Goal: Book appointment/travel/reservation

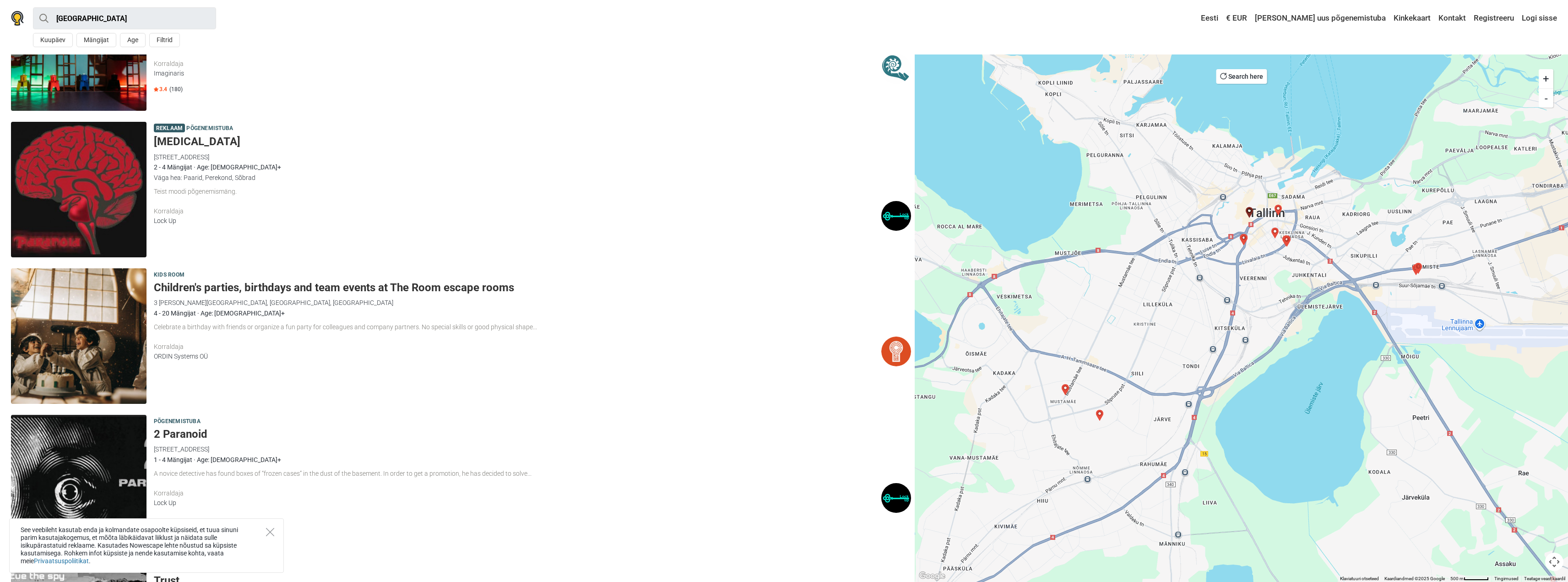
scroll to position [1977, 0]
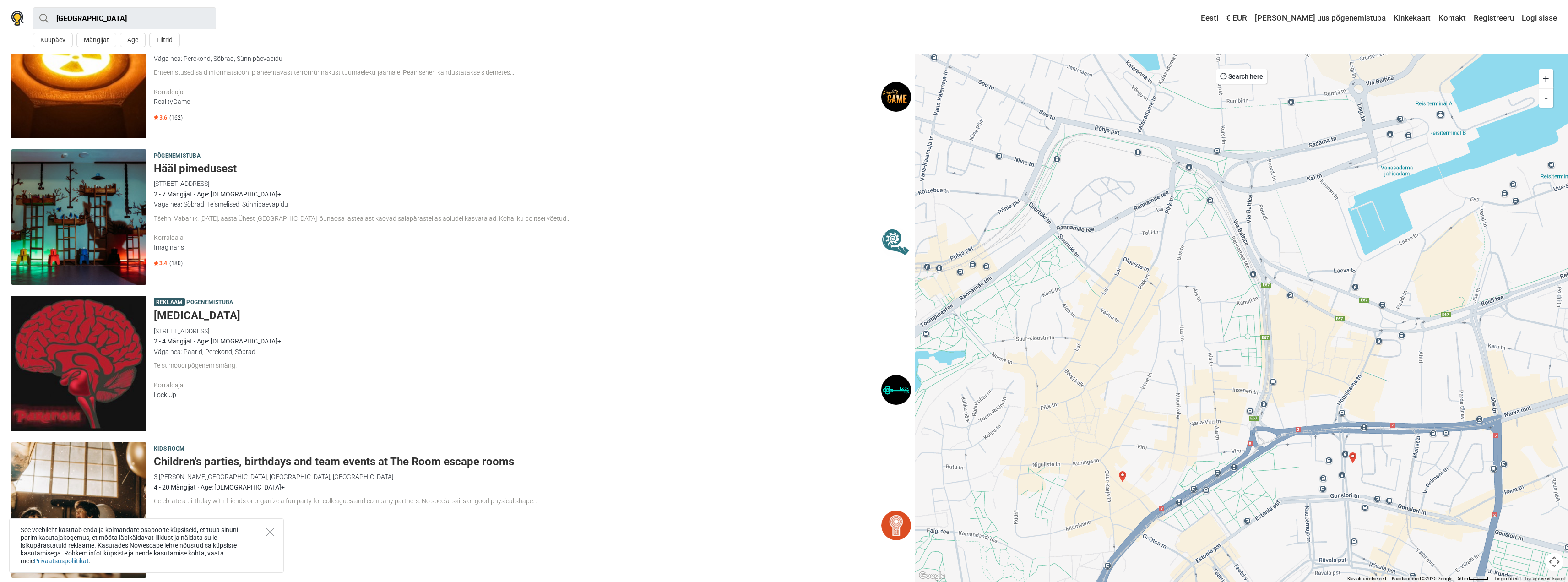
drag, startPoint x: 1217, startPoint y: 300, endPoint x: 1126, endPoint y: 500, distance: 219.7
click at [1126, 500] on div at bounding box center [1241, 318] width 653 height 527
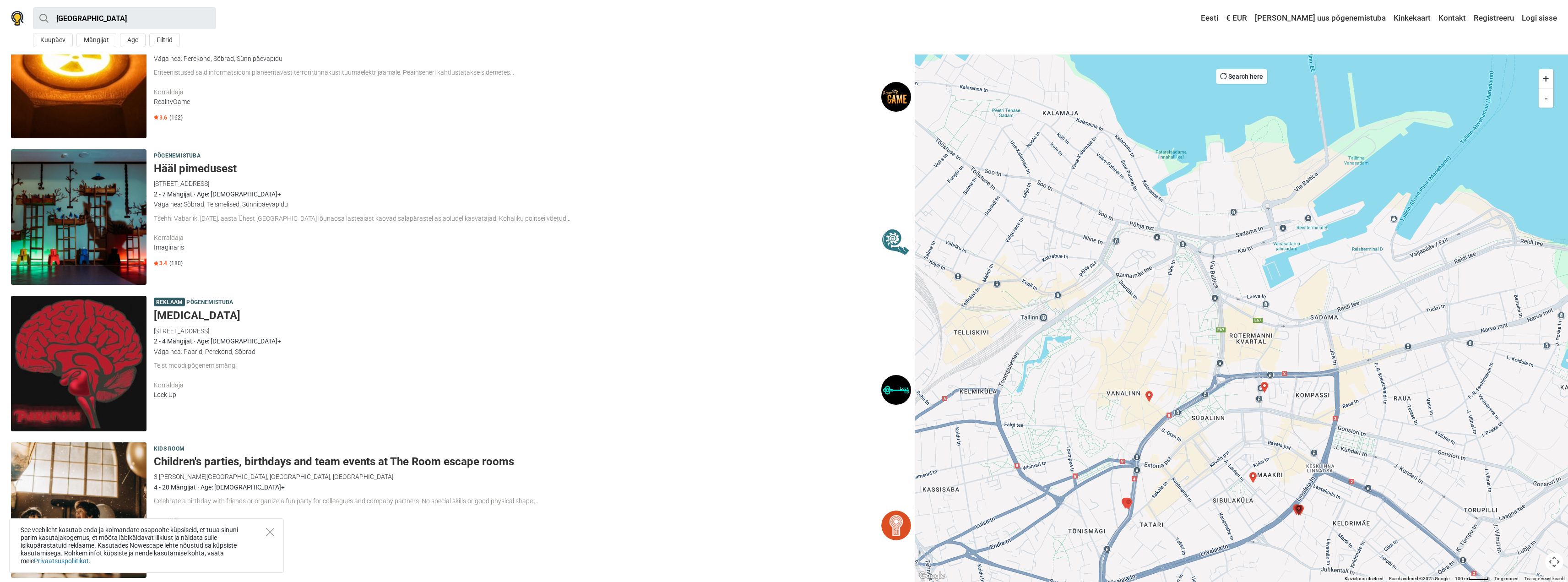
click at [1242, 79] on button "Search here" at bounding box center [1241, 77] width 51 height 15
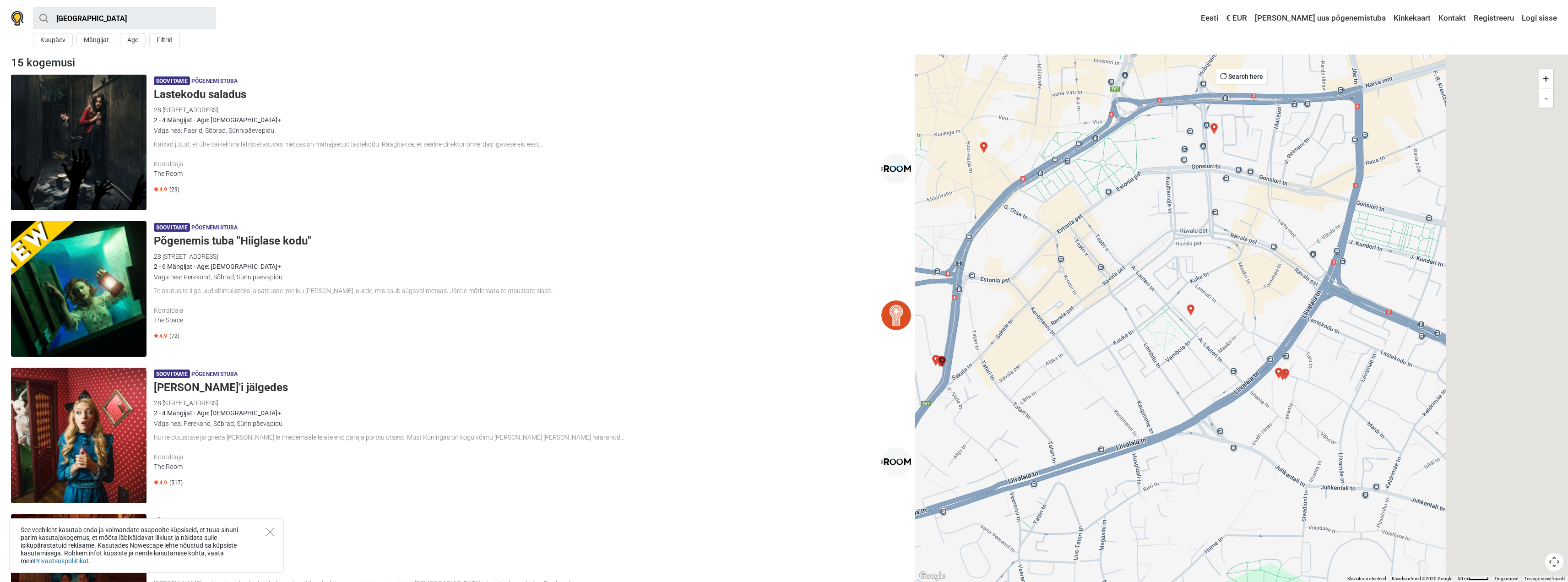
drag, startPoint x: 1410, startPoint y: 477, endPoint x: 1152, endPoint y: 362, distance: 282.5
click at [1152, 362] on div at bounding box center [1241, 318] width 653 height 527
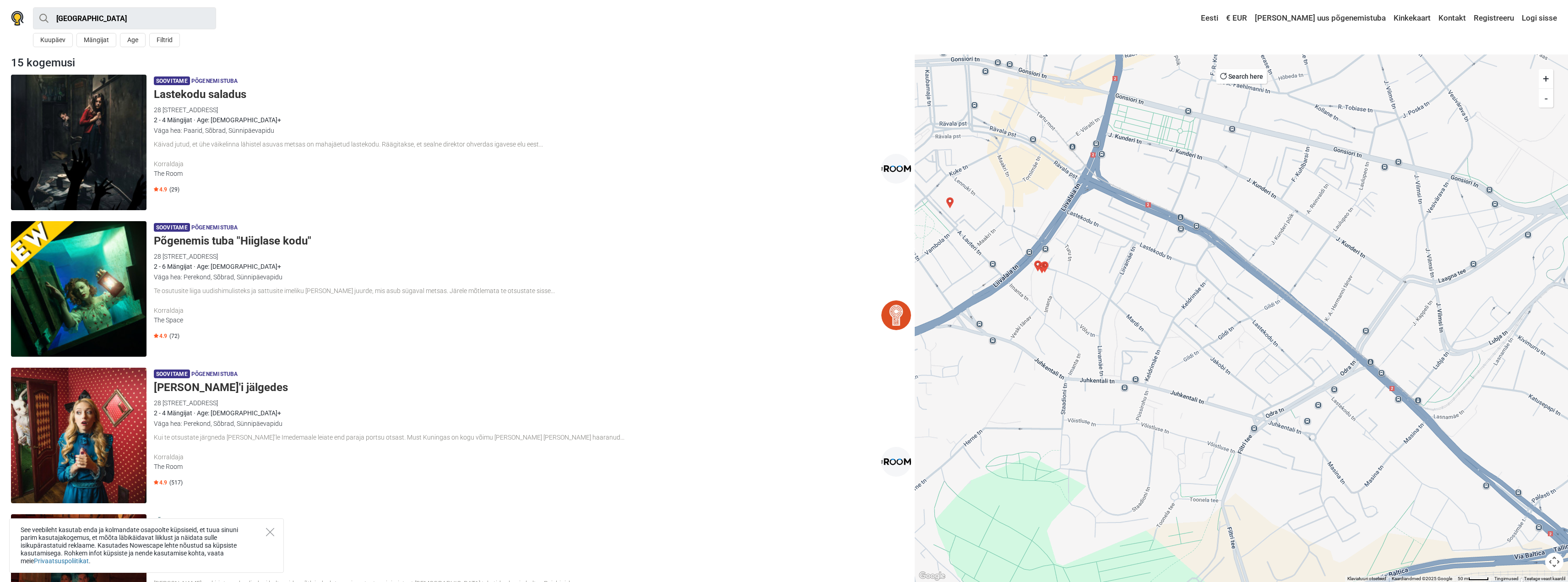
click at [1043, 270] on img "Alpha CentaVR - PlayVR" at bounding box center [1045, 267] width 11 height 11
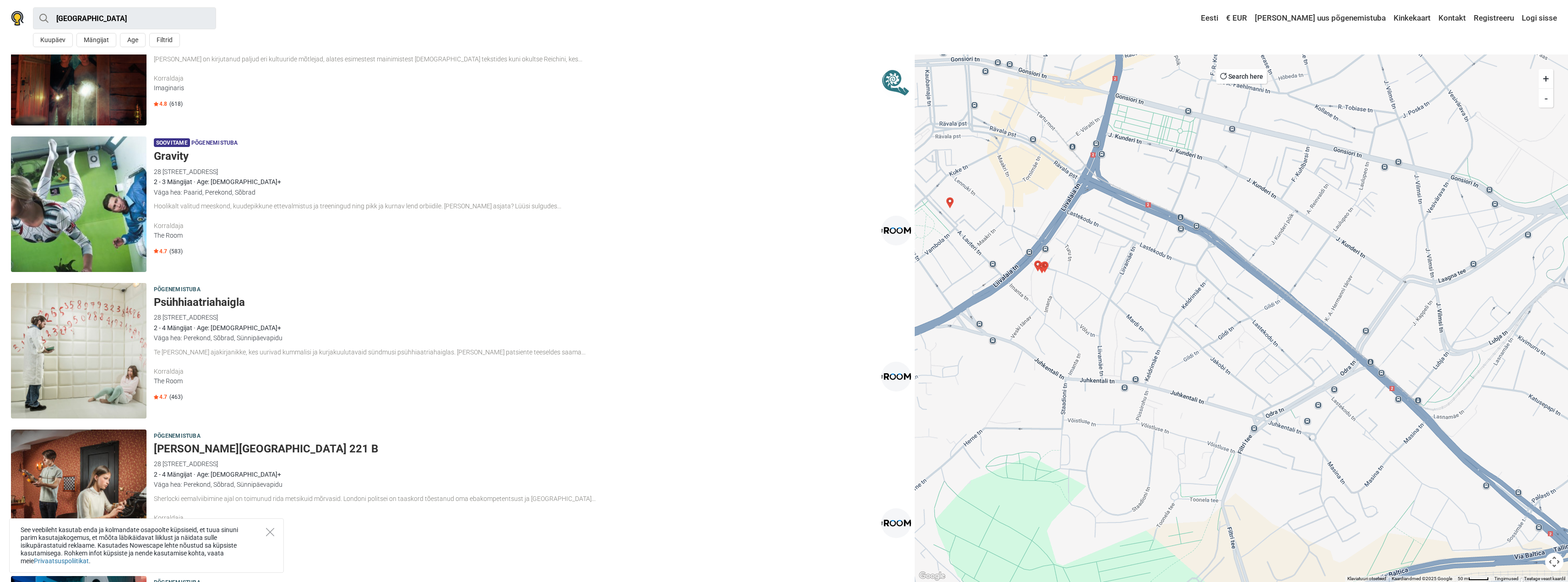
scroll to position [528, 0]
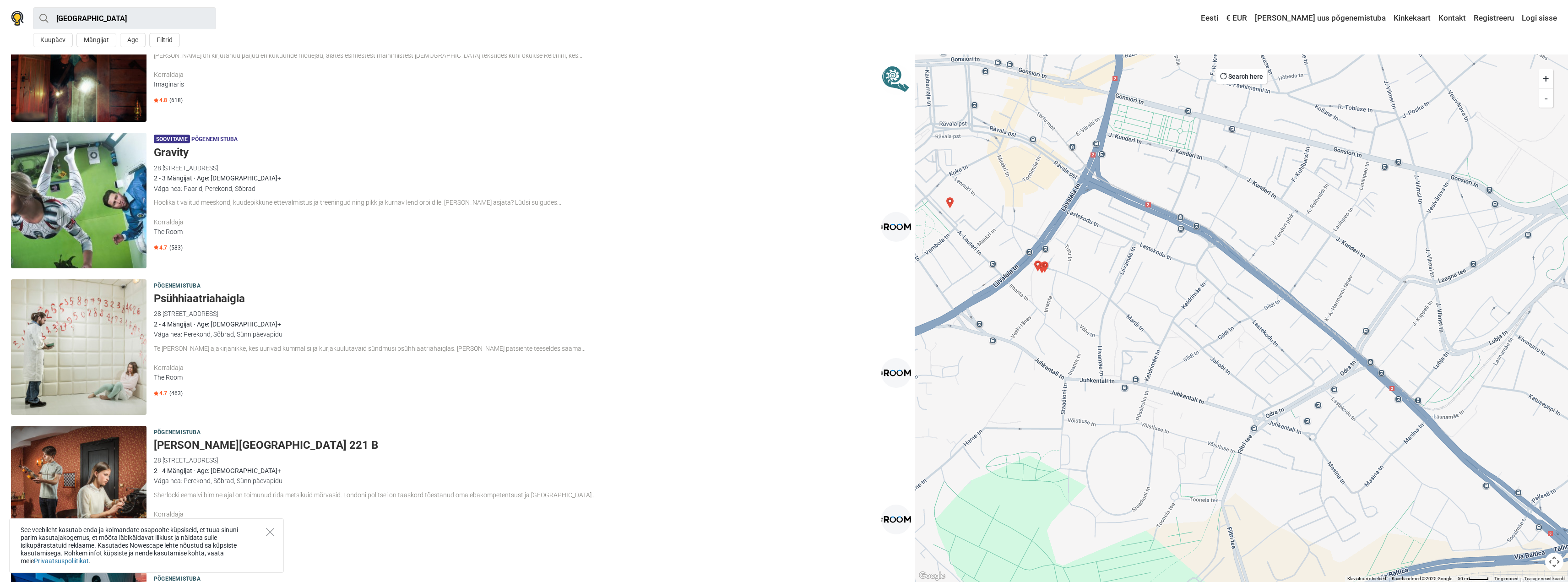
click at [170, 155] on h5 "Gravity" at bounding box center [533, 153] width 757 height 13
